Goal: Information Seeking & Learning: Learn about a topic

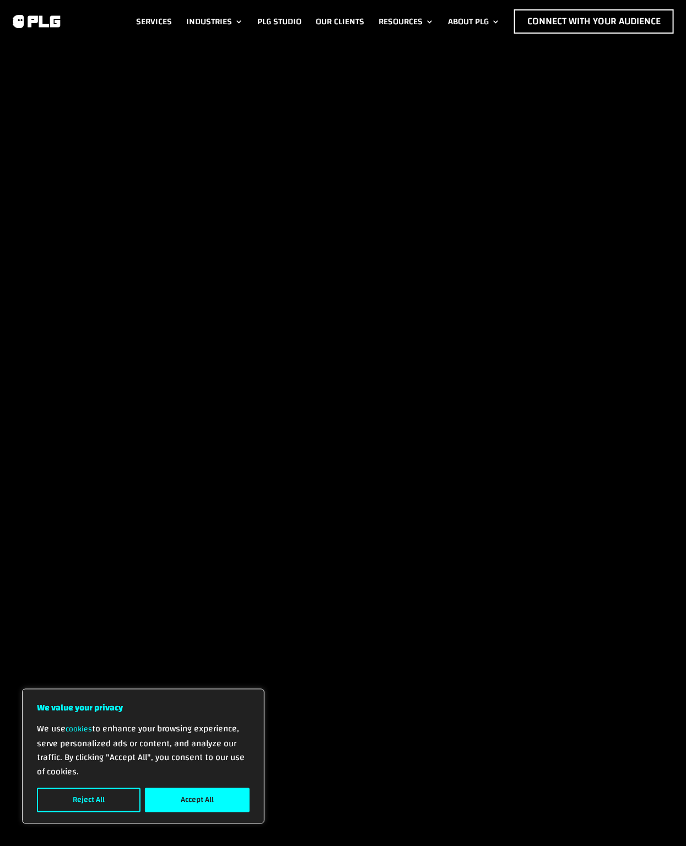
click at [182, 787] on div "We use cookies to enhance your browsing experience, serve personalized ads or c…" at bounding box center [143, 767] width 213 height 91
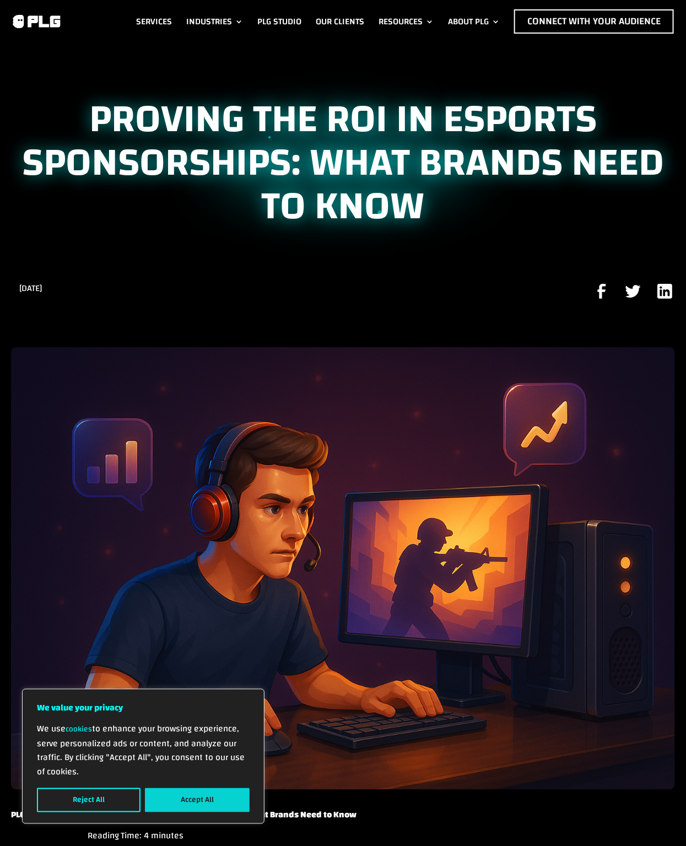
click at [191, 797] on button "Accept All" at bounding box center [197, 800] width 105 height 24
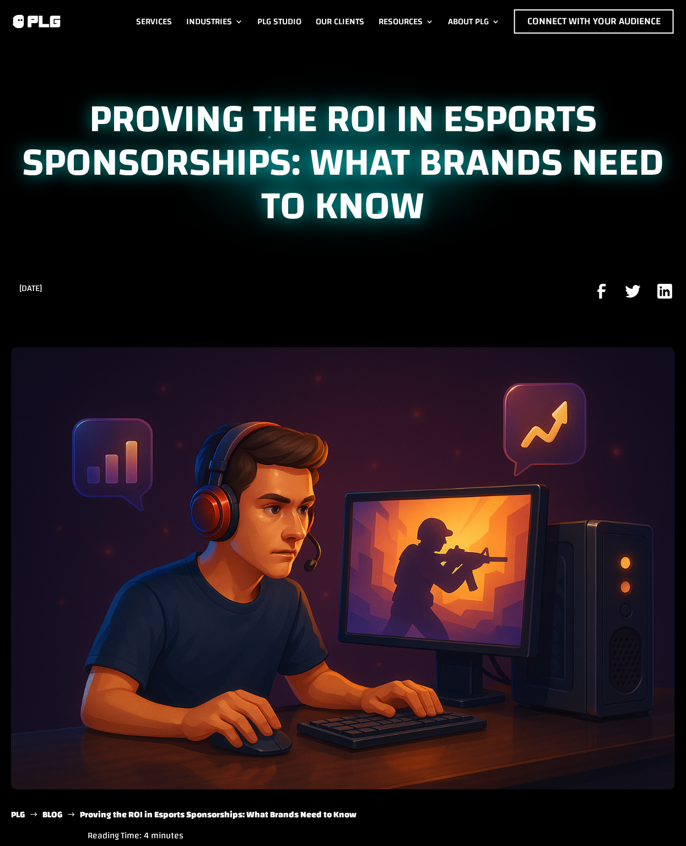
click at [46, 17] on img at bounding box center [36, 21] width 50 height 15
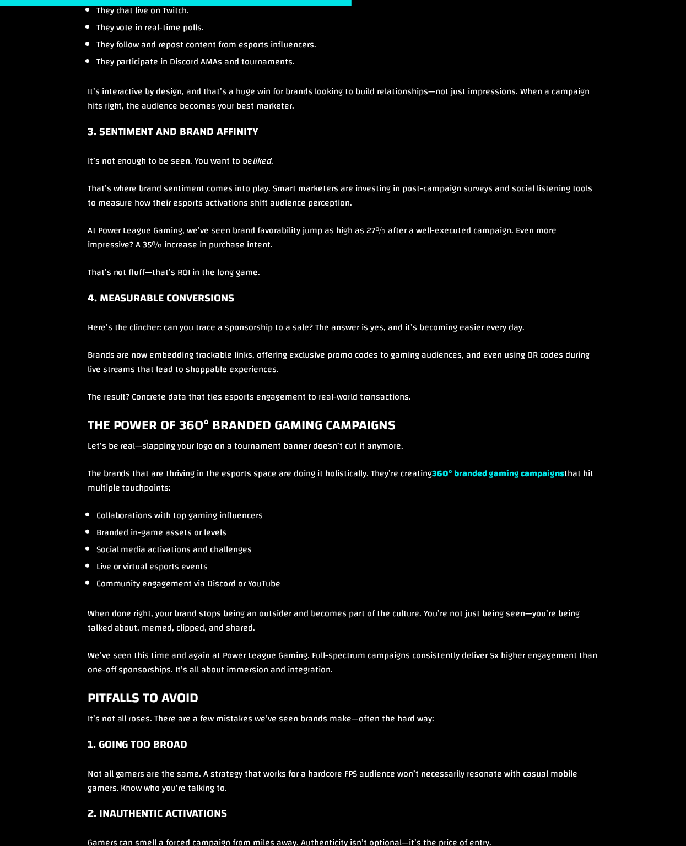
scroll to position [1449, 0]
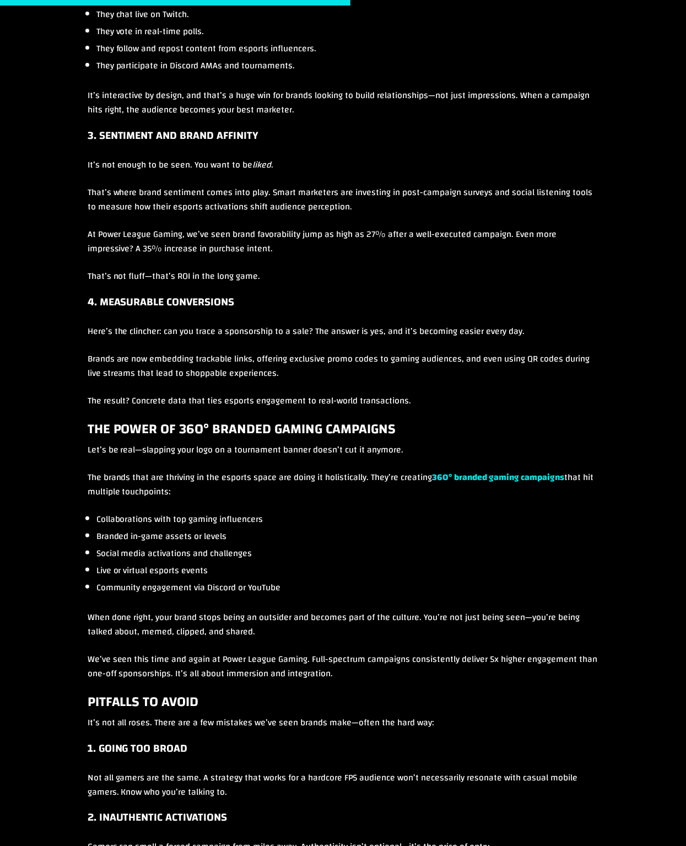
click at [286, 220] on p "That’s where brand sentiment comes into play. Smart marketers are investing in …" at bounding box center [344, 206] width 512 height 42
drag, startPoint x: 227, startPoint y: 231, endPoint x: 381, endPoint y: 234, distance: 154.4
click at [381, 234] on p "At Power League Gaming, we’ve seen brand favorability jump as high as 27% after…" at bounding box center [344, 248] width 512 height 42
drag, startPoint x: 134, startPoint y: 245, endPoint x: 147, endPoint y: 245, distance: 12.1
click at [147, 245] on p "At Power League Gaming, we’ve seen brand favorability jump as high as 27% after…" at bounding box center [344, 248] width 512 height 42
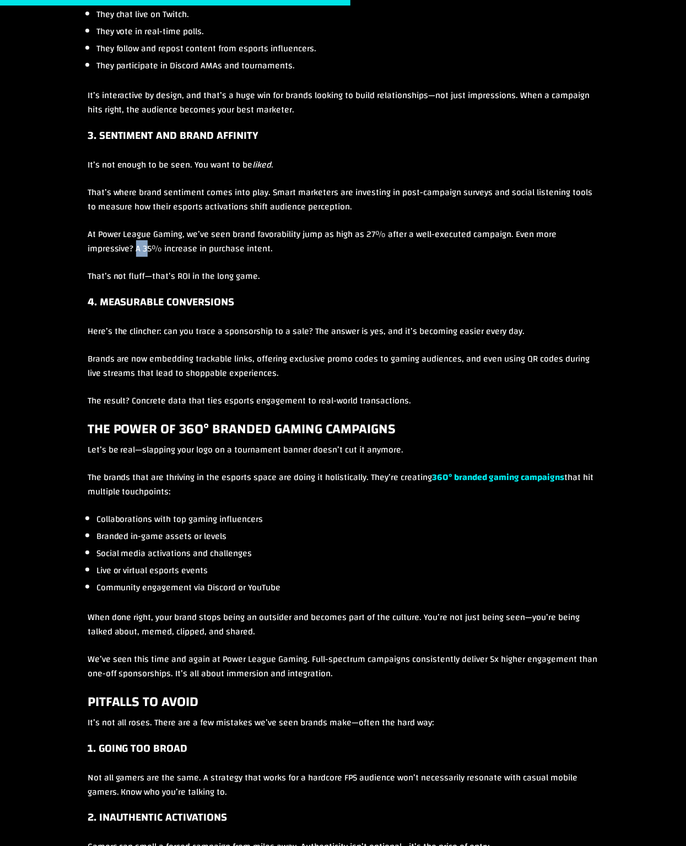
click at [147, 245] on p "At Power League Gaming, we’ve seen brand favorability jump as high as 27% after…" at bounding box center [344, 248] width 512 height 42
drag, startPoint x: 141, startPoint y: 244, endPoint x: 158, endPoint y: 245, distance: 17.1
click at [158, 245] on p "At Power League Gaming, we’ve seen brand favorability jump as high as 27% after…" at bounding box center [344, 248] width 512 height 42
click at [369, 236] on p "At Power League Gaming, we’ve seen brand favorability jump as high as 27% after…" at bounding box center [344, 248] width 512 height 42
click at [360, 222] on p "That’s where brand sentiment comes into play. Smart marketers are investing in …" at bounding box center [344, 206] width 512 height 42
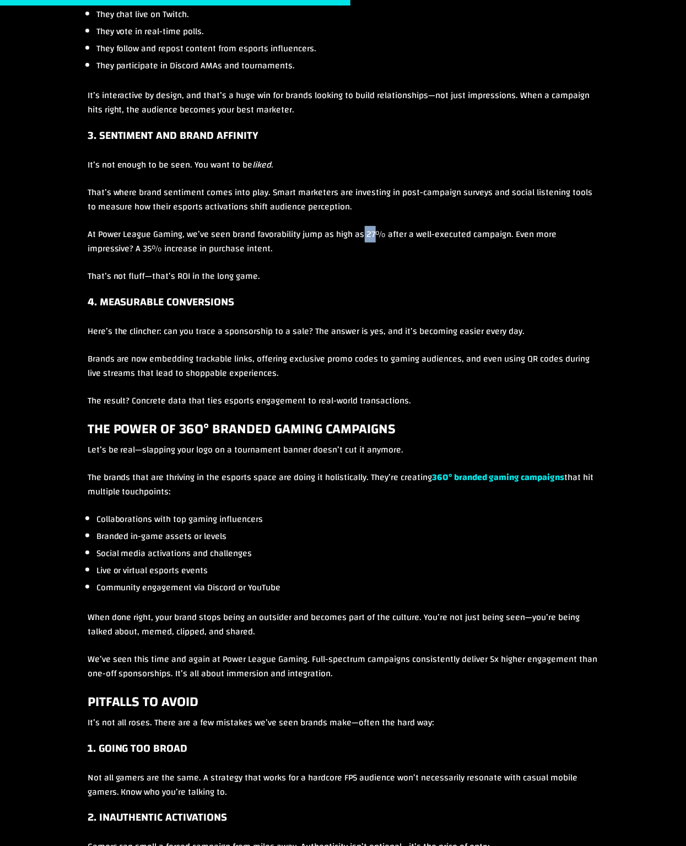
drag, startPoint x: 364, startPoint y: 229, endPoint x: 378, endPoint y: 230, distance: 13.8
click at [378, 230] on p "At Power League Gaming, we’ve seen brand favorability jump as high as 27% after…" at bounding box center [344, 248] width 512 height 42
copy p "27"
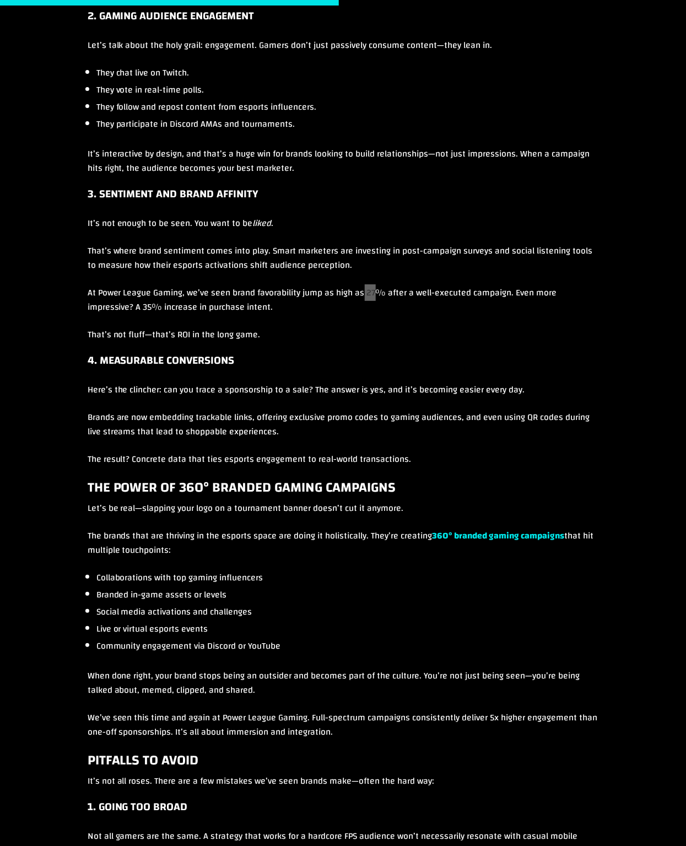
scroll to position [1389, 0]
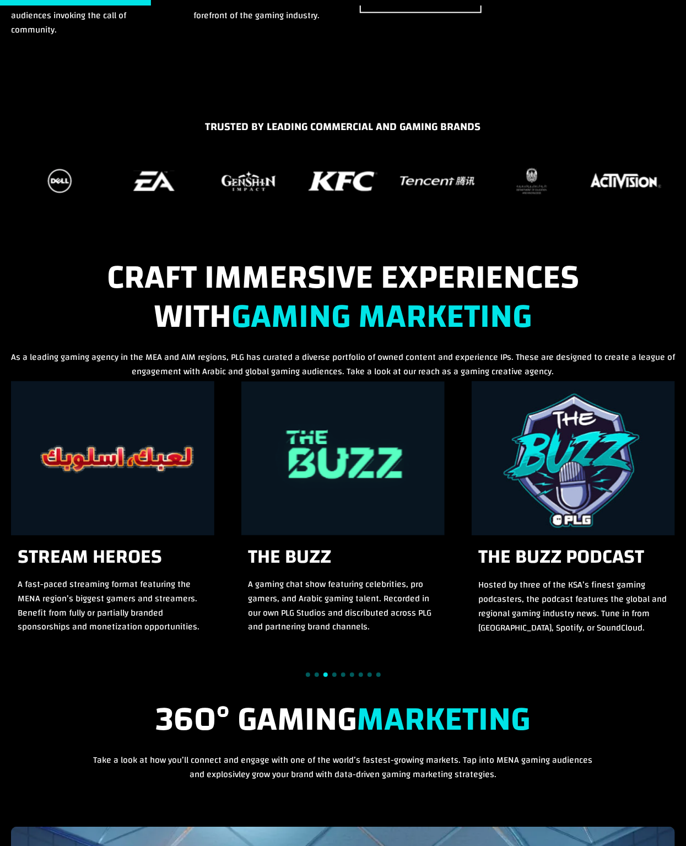
scroll to position [789, 0]
